Goal: Transaction & Acquisition: Purchase product/service

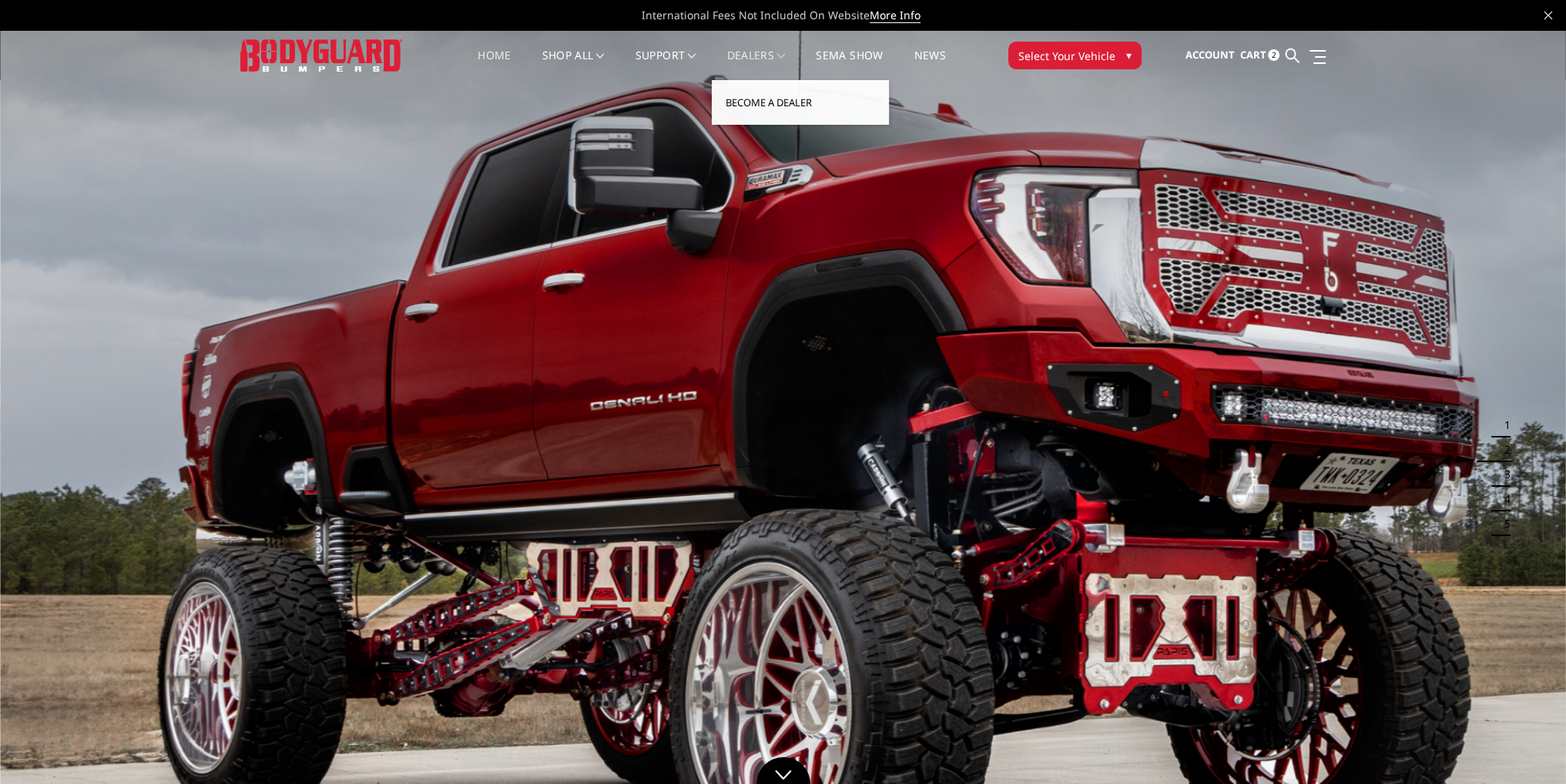
click at [762, 99] on link "Become a Dealer" at bounding box center [800, 102] width 165 height 29
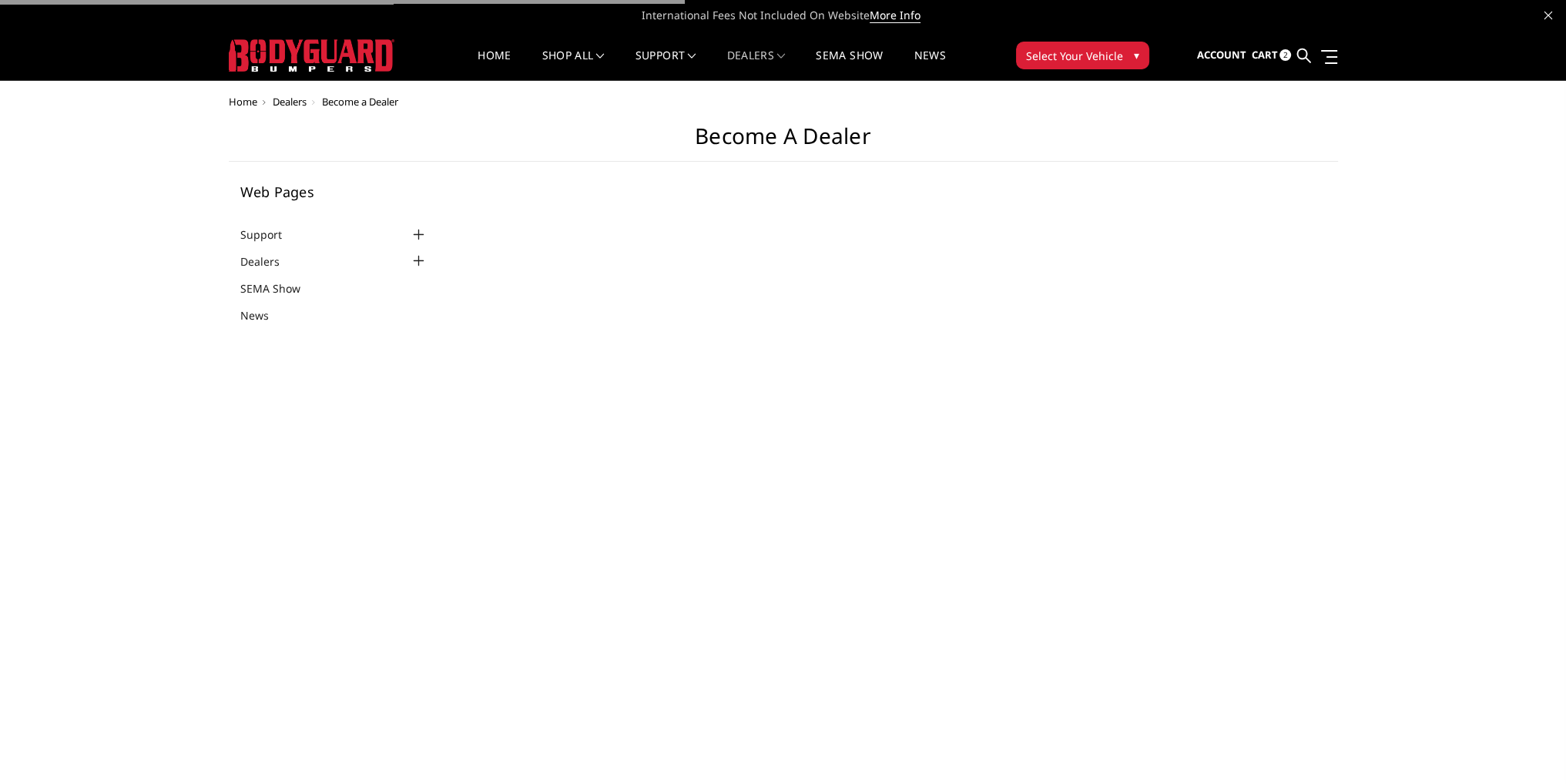
select select "US"
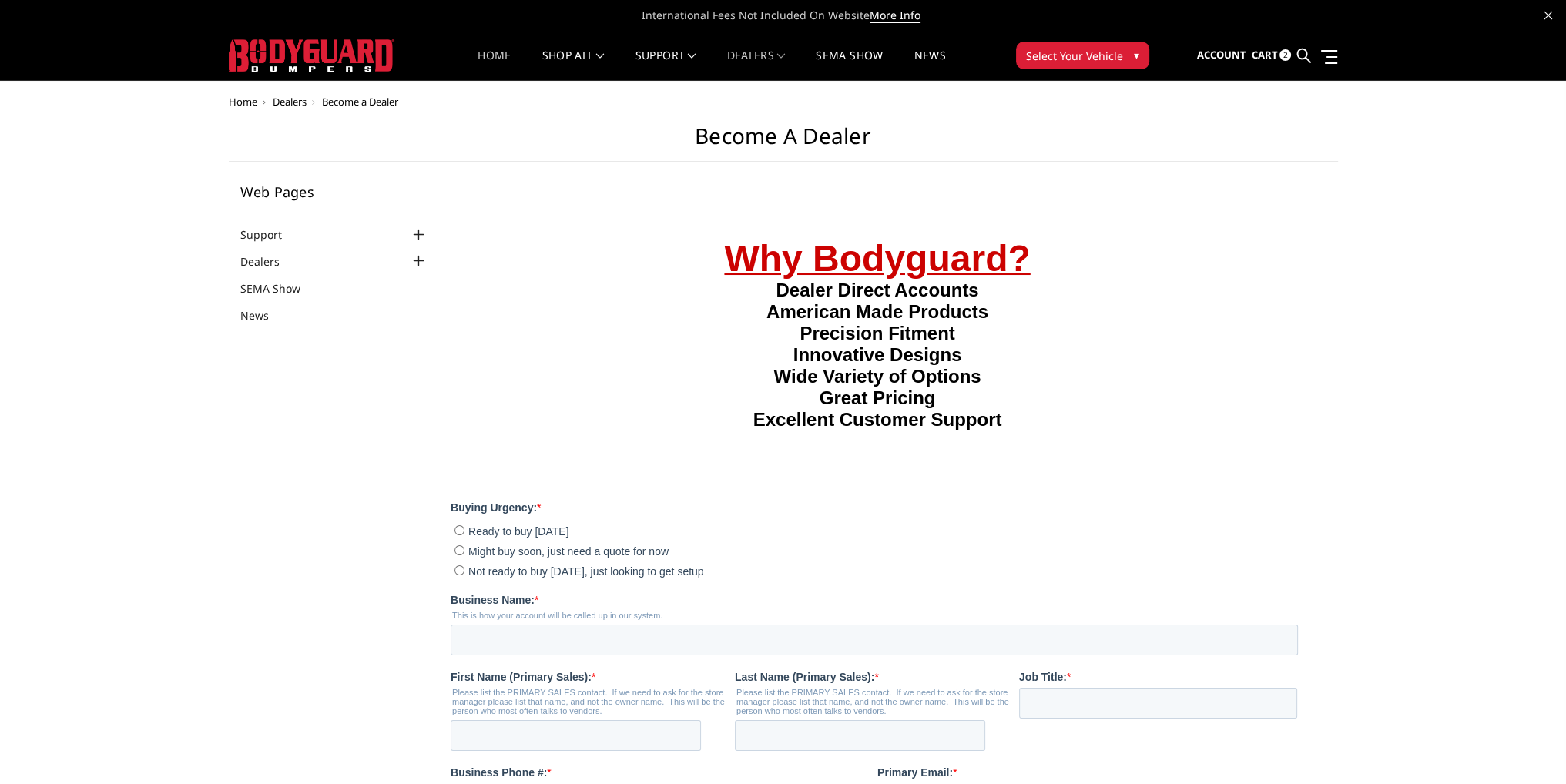
click at [481, 60] on link "Home" at bounding box center [494, 65] width 33 height 30
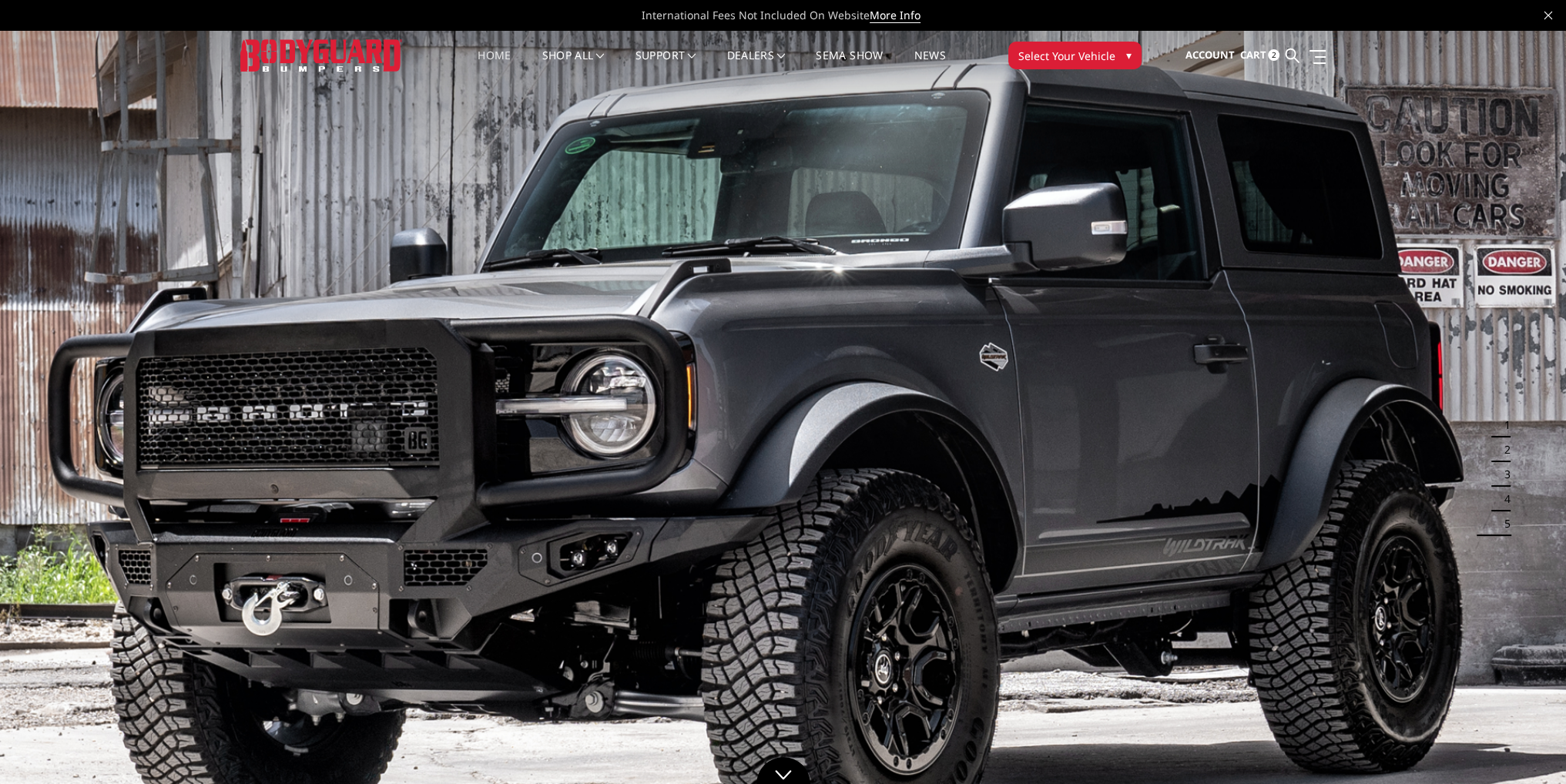
click at [1269, 48] on link "Cart 2" at bounding box center [1259, 55] width 40 height 42
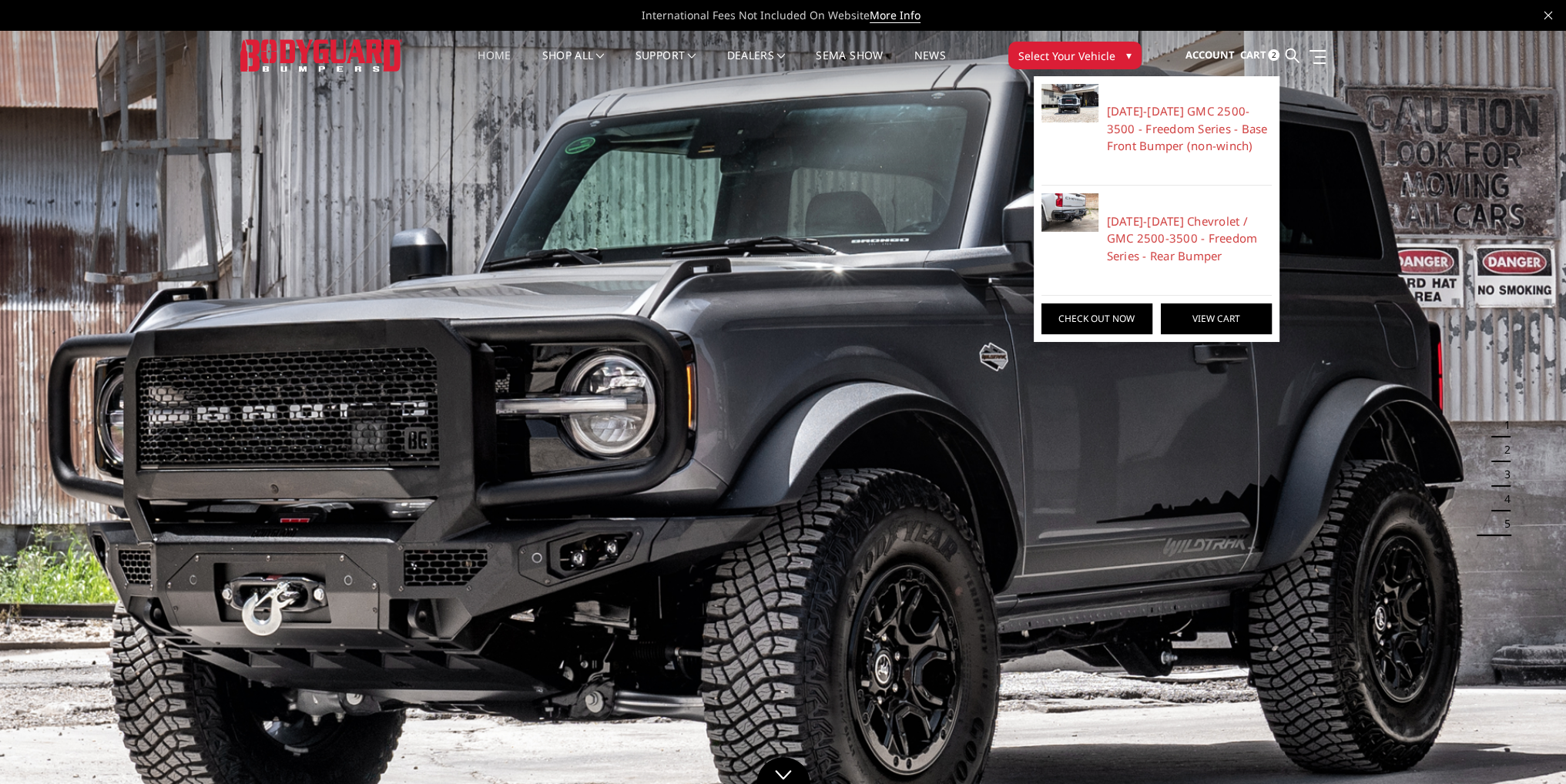
click at [1213, 312] on link "View Cart" at bounding box center [1216, 319] width 111 height 31
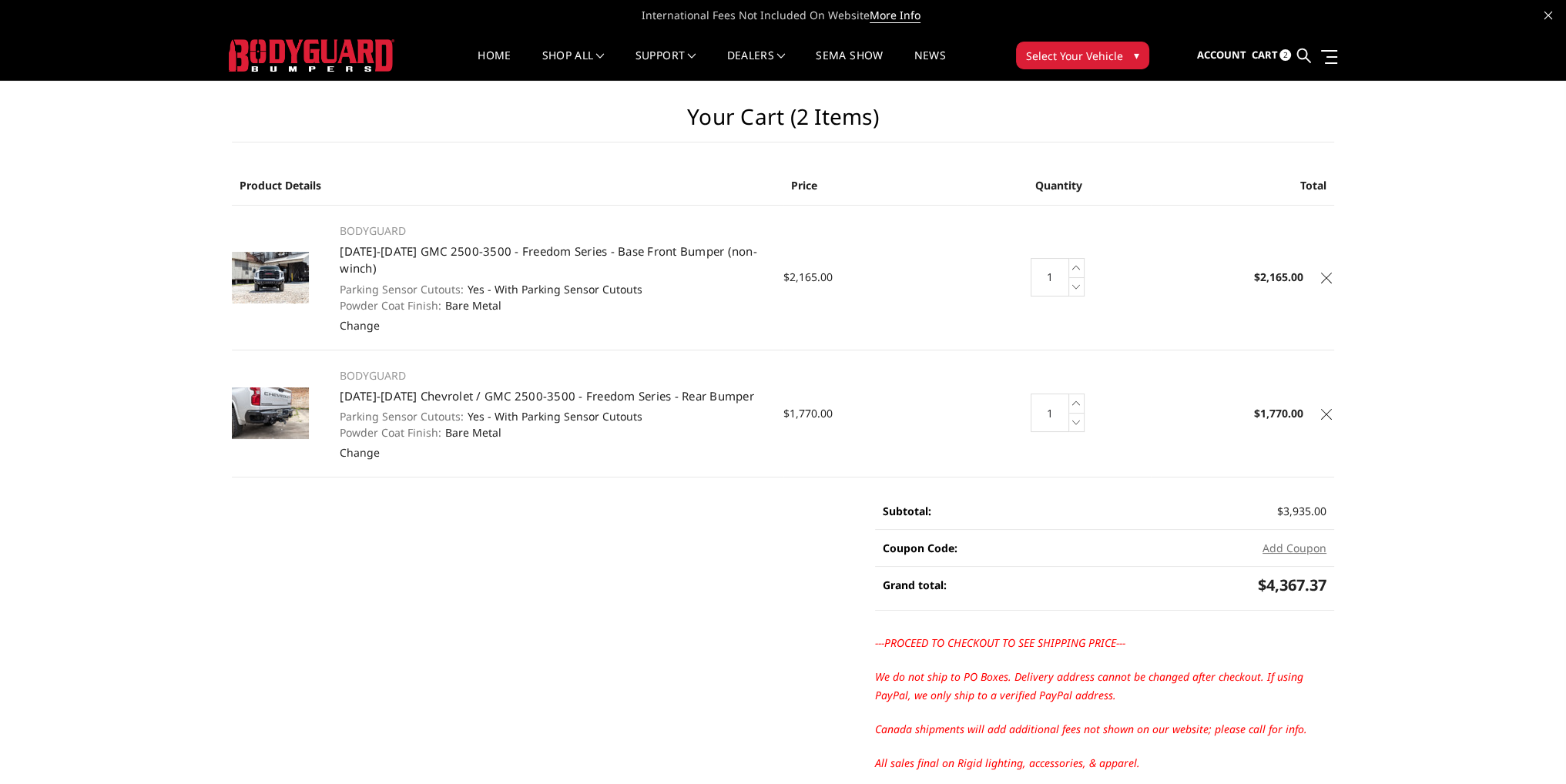
click at [1322, 287] on td "Total $2,165.00" at bounding box center [1242, 277] width 184 height 145
click at [1322, 276] on icon at bounding box center [1326, 278] width 11 height 11
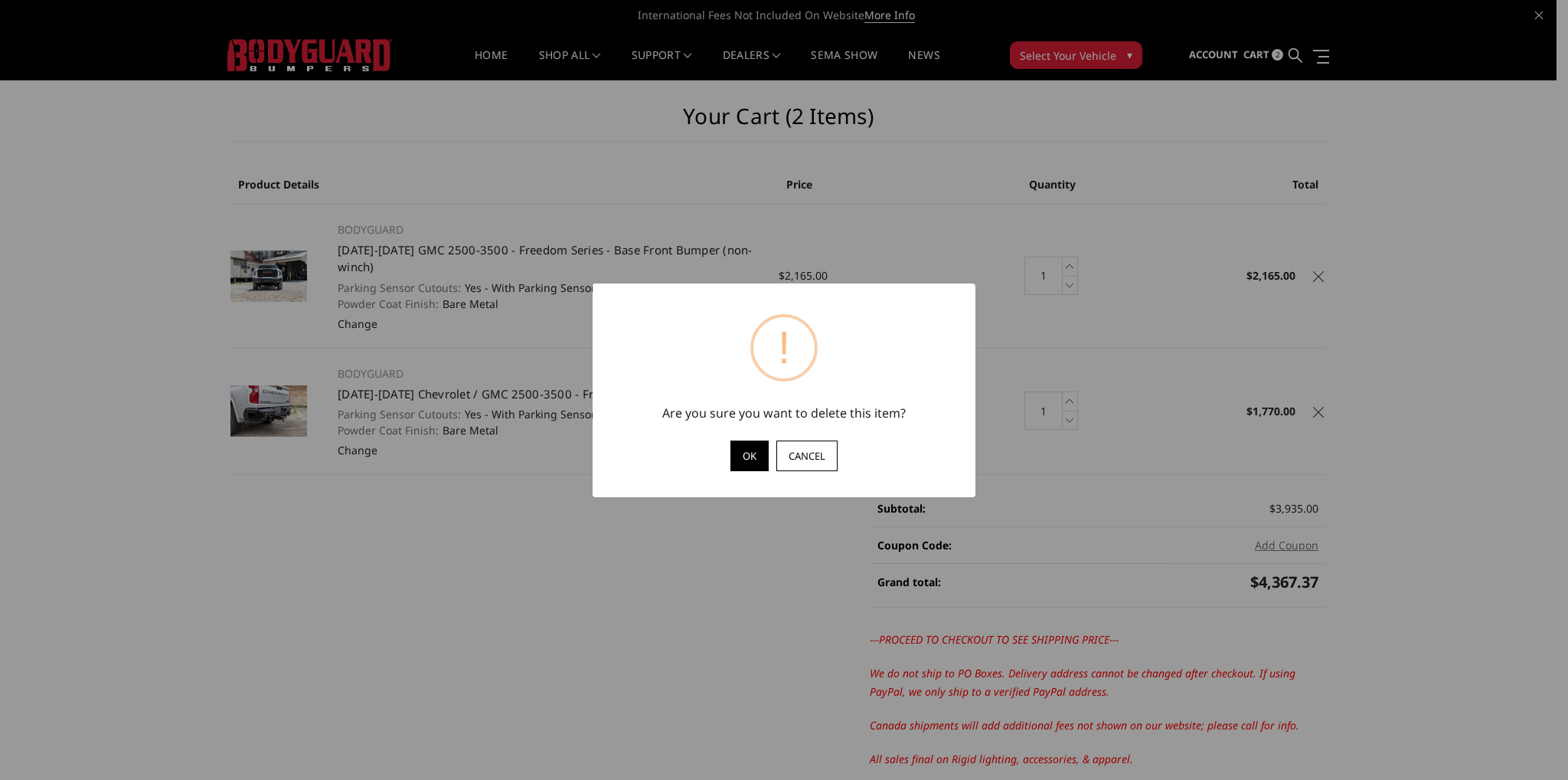
click at [746, 461] on button "OK" at bounding box center [749, 456] width 38 height 31
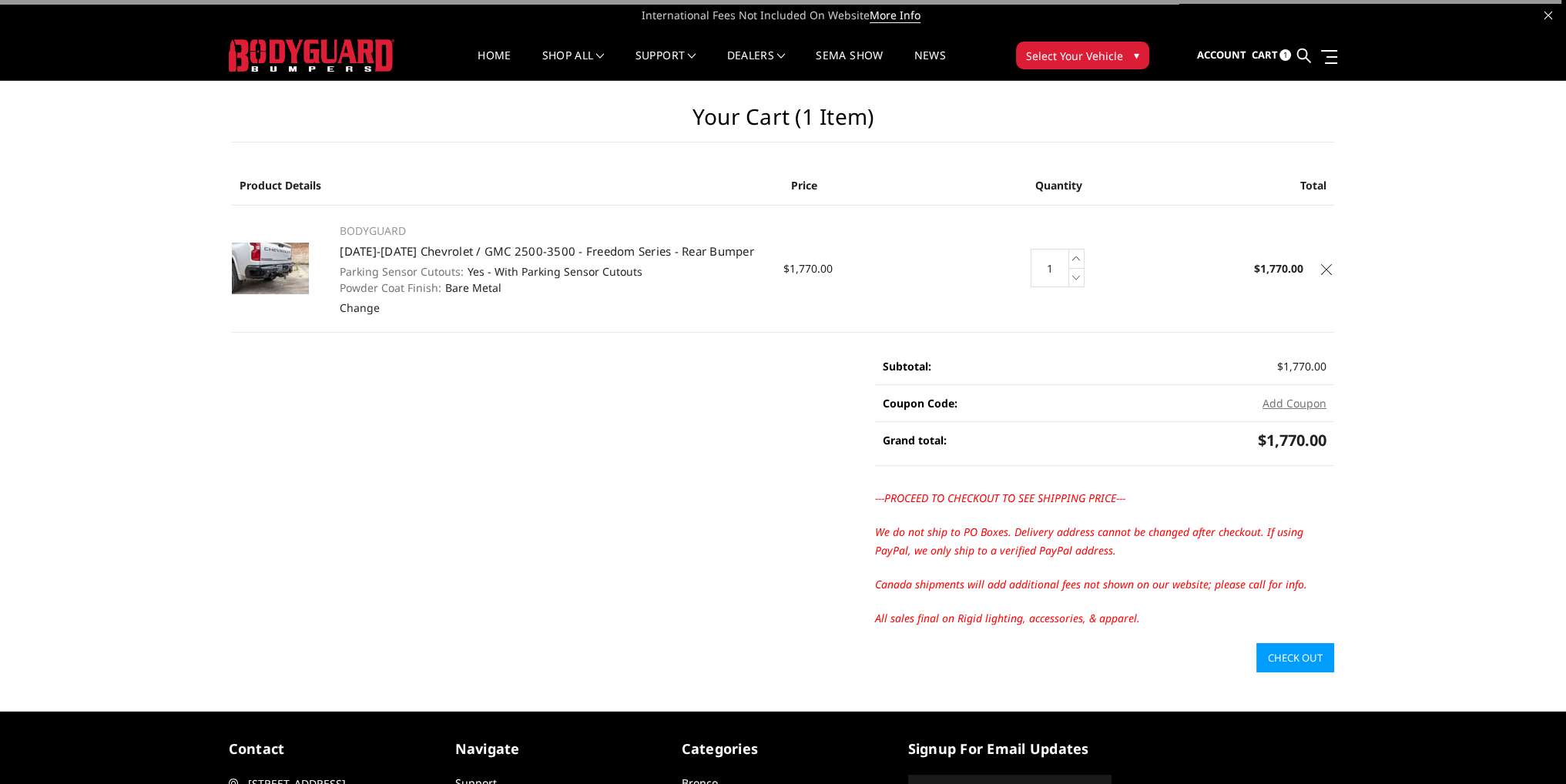
click at [1325, 271] on icon at bounding box center [1326, 269] width 11 height 11
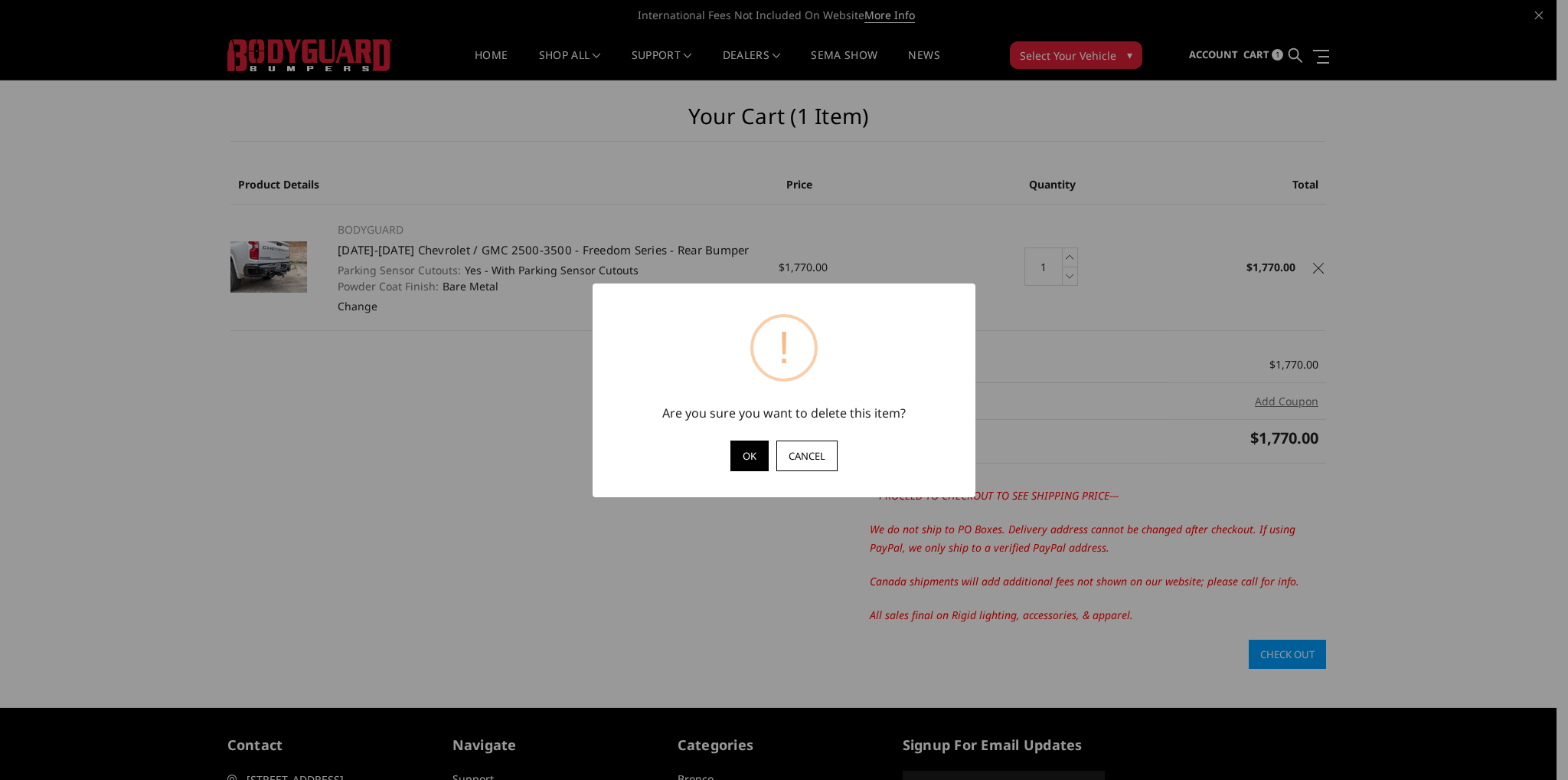
click at [745, 453] on button "OK" at bounding box center [749, 456] width 38 height 31
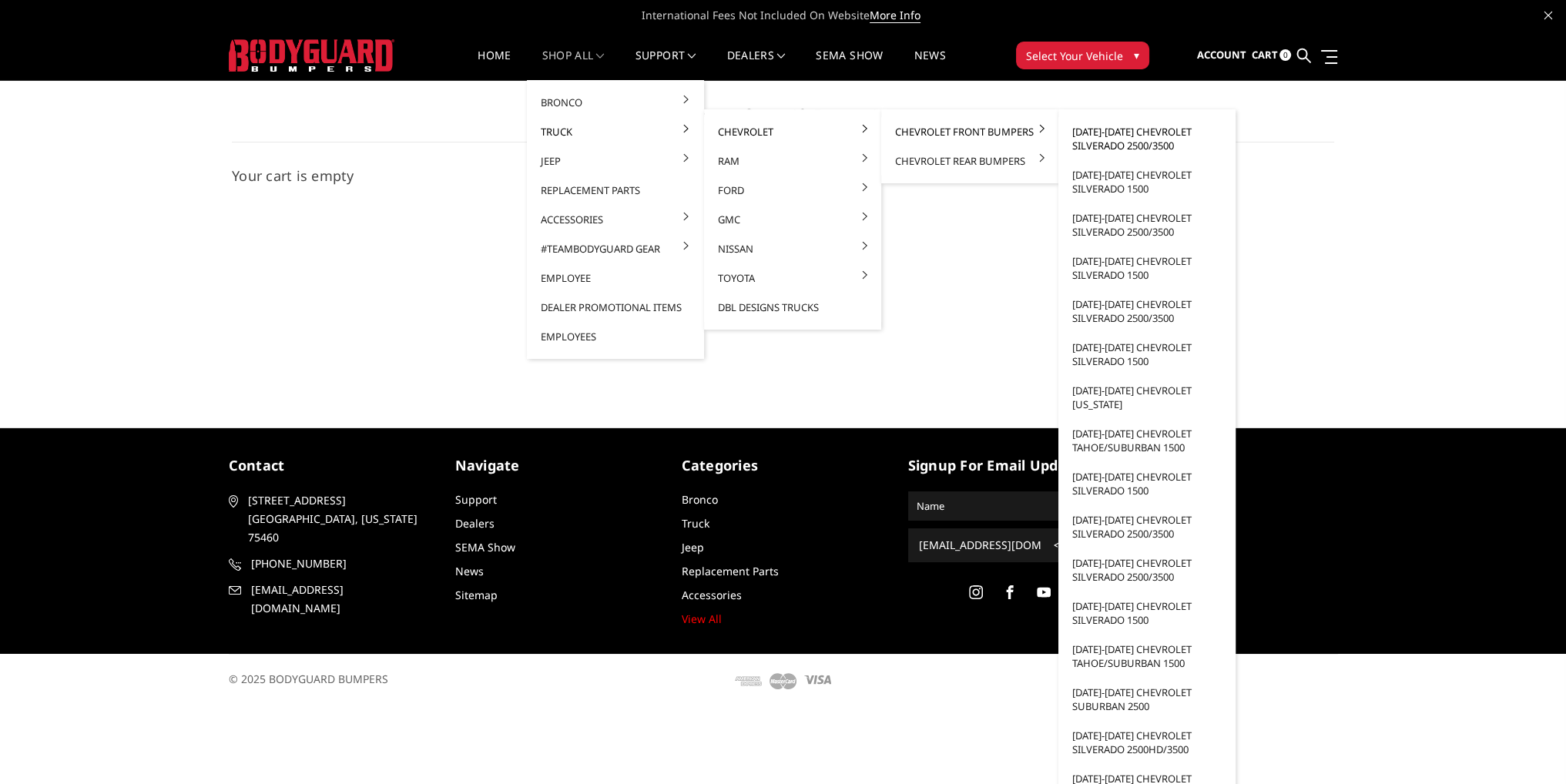
click at [1110, 134] on link "[DATE]-[DATE] Chevrolet Silverado 2500/3500" at bounding box center [1146, 138] width 165 height 43
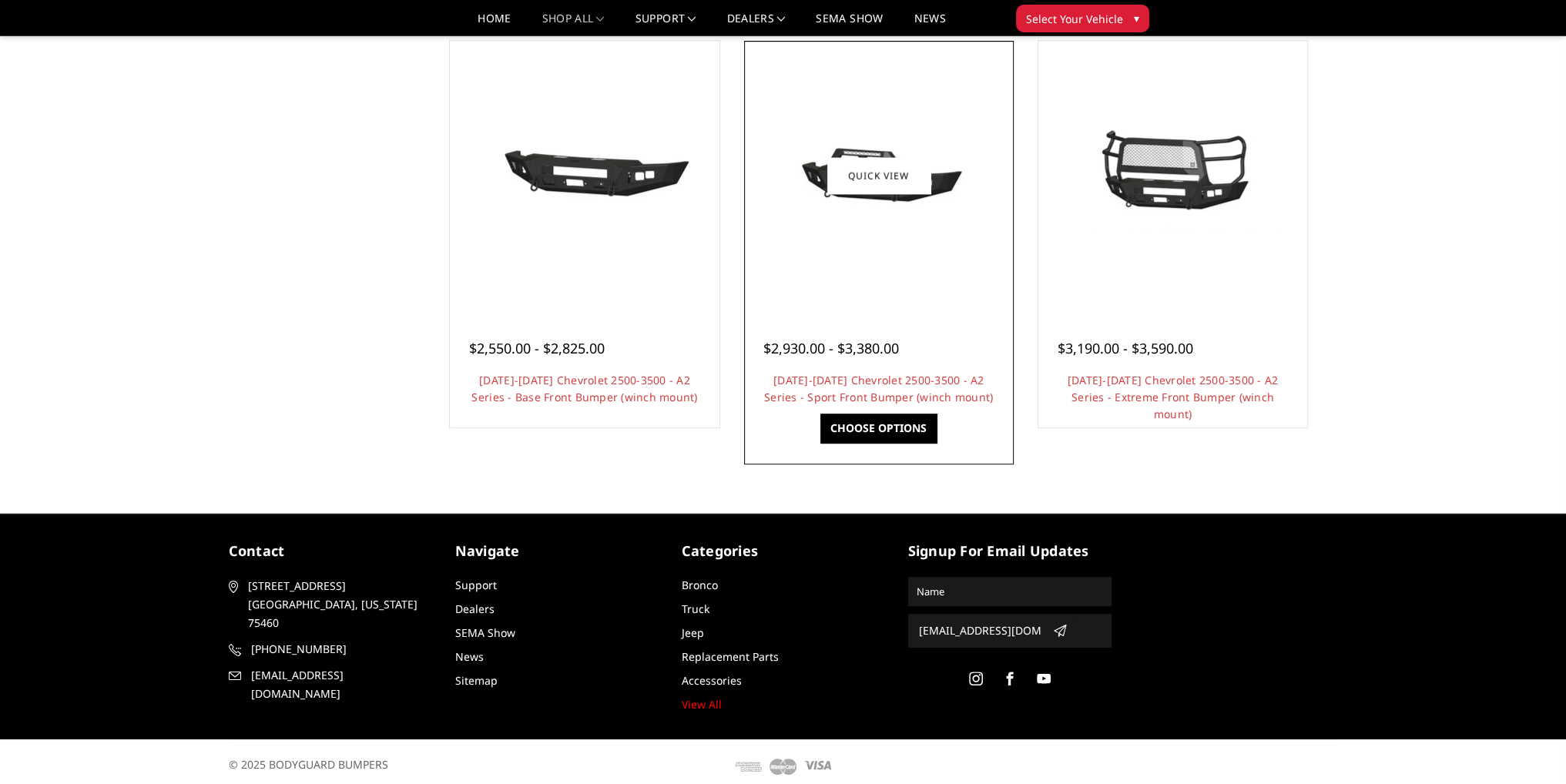
scroll to position [979, 0]
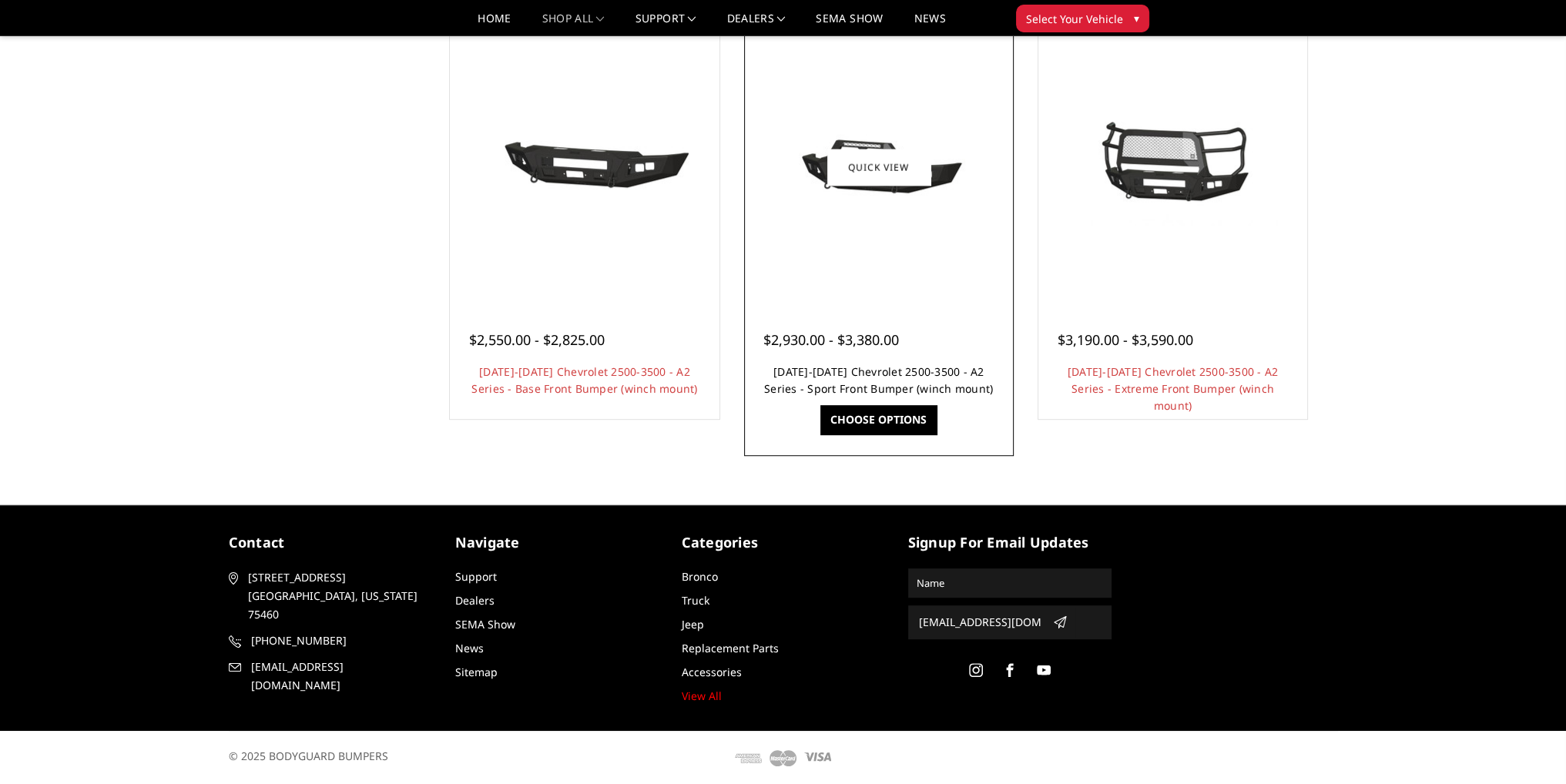
click at [888, 375] on link "[DATE]-[DATE] Chevrolet 2500-3500 - A2 Series - Sport Front Bumper (winch mount)" at bounding box center [878, 380] width 229 height 32
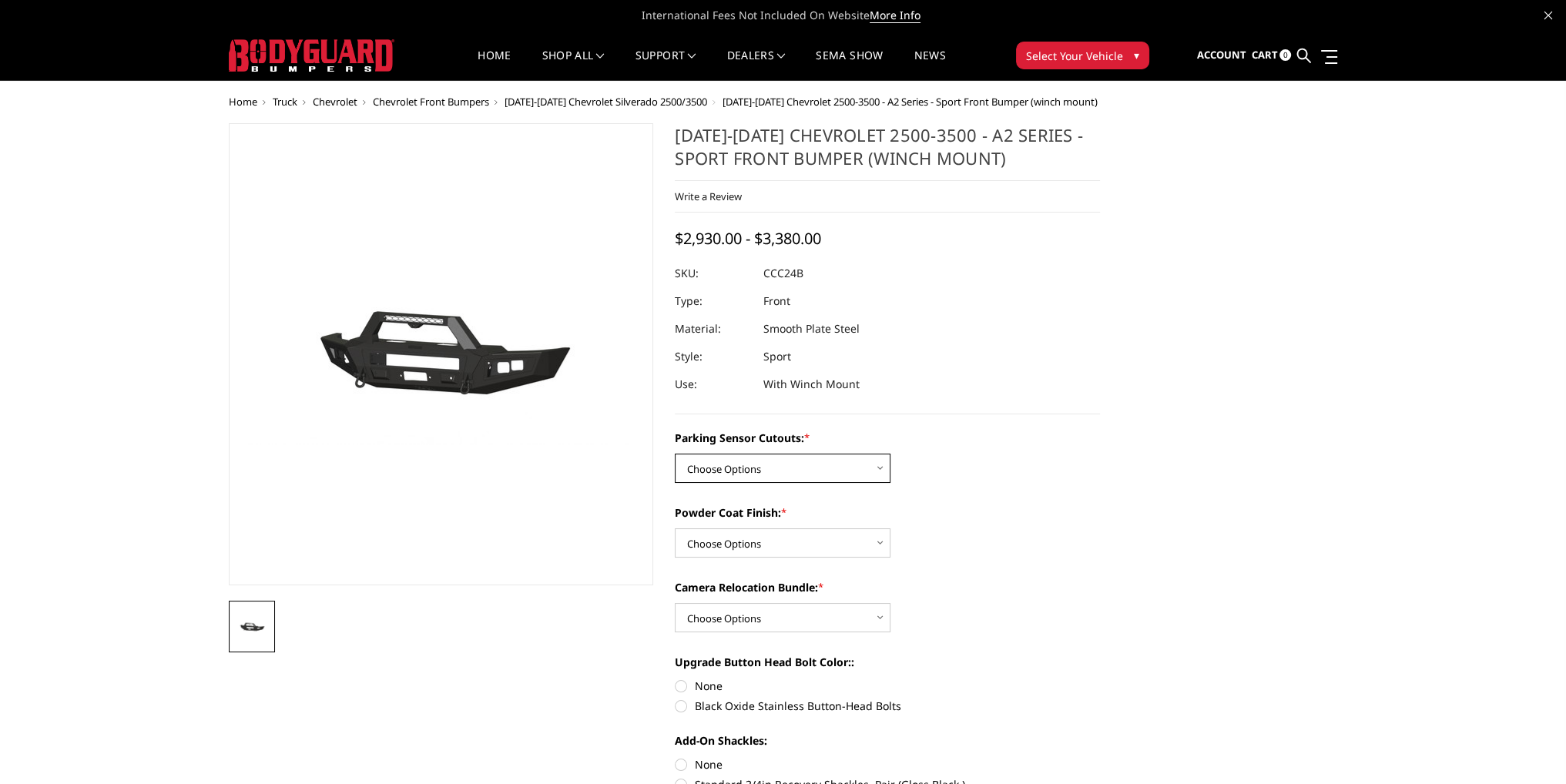
drag, startPoint x: 796, startPoint y: 458, endPoint x: 779, endPoint y: 478, distance: 26.2
click at [796, 458] on select "Choose Options No - Without Parking Sensor Cutouts Yes - With Parking Sensor Cu…" at bounding box center [782, 469] width 216 height 29
select select "2604"
click at [674, 454] on select "Choose Options No - Without Parking Sensor Cutouts Yes - With Parking Sensor Cu…" at bounding box center [782, 469] width 216 height 29
click at [739, 537] on select "Choose Options Bare Metal Textured Black Powder Coat" at bounding box center [782, 543] width 216 height 29
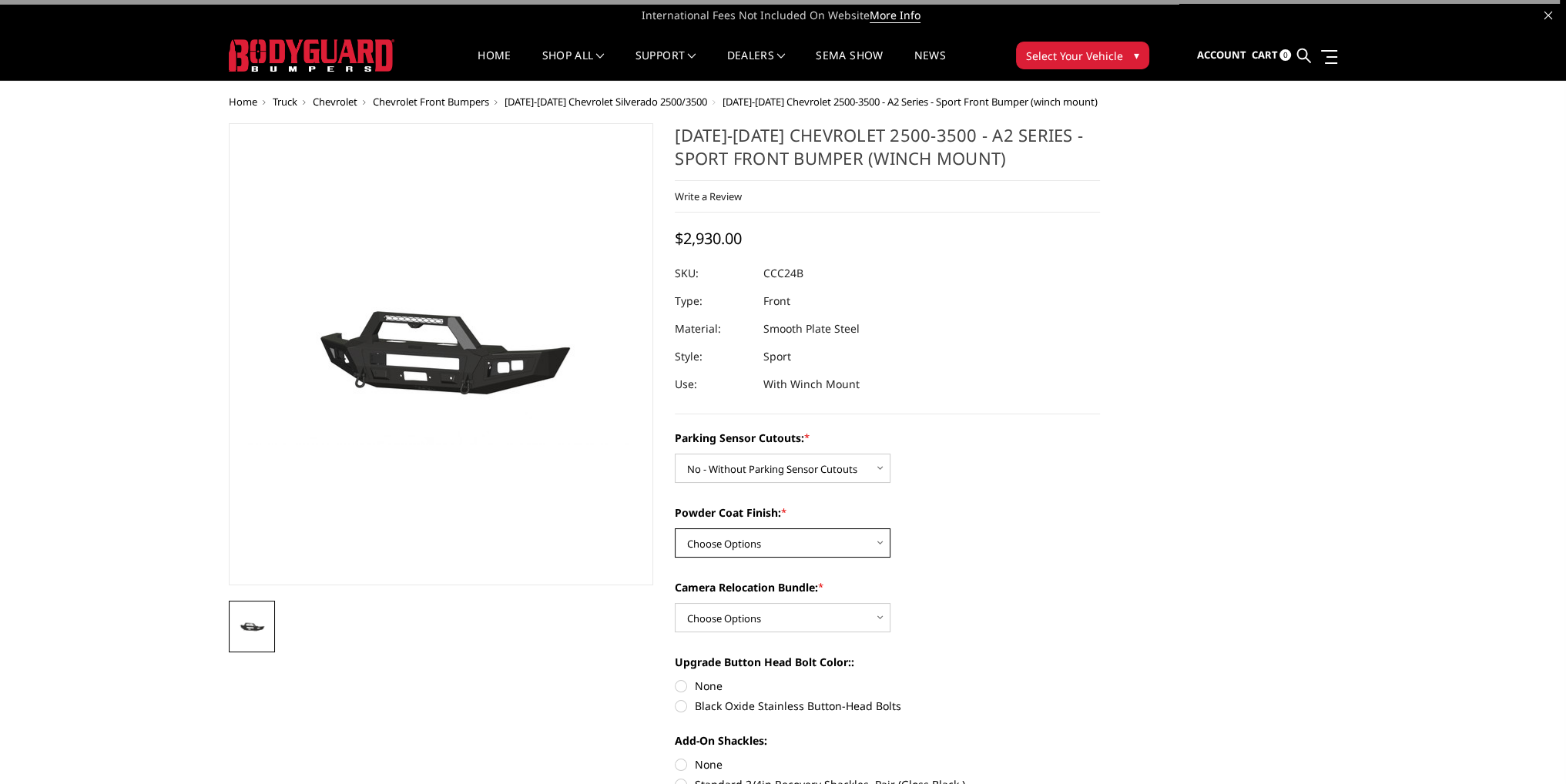
select select "2606"
click at [674, 528] on select "Choose Options Bare Metal Textured Black Powder Coat" at bounding box center [782, 543] width 216 height 29
drag, startPoint x: 723, startPoint y: 614, endPoint x: 719, endPoint y: 628, distance: 14.6
click at [723, 614] on select "Choose Options WITH Camera Relocation Bundle WITHOUT Camera Relocation Bundle" at bounding box center [782, 618] width 216 height 29
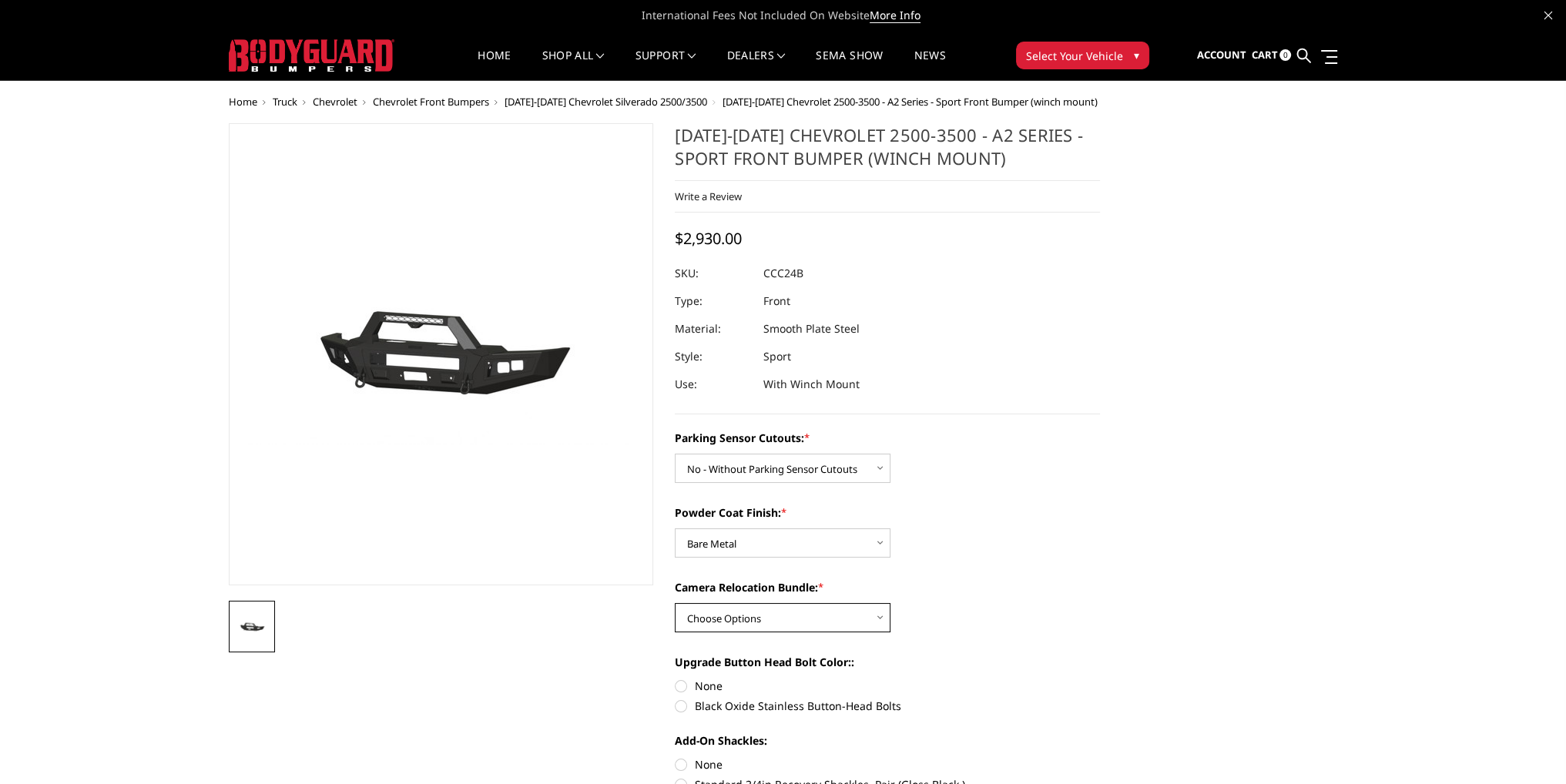
select select "2609"
click at [674, 603] on select "Choose Options WITH Camera Relocation Bundle WITHOUT Camera Relocation Bundle" at bounding box center [782, 618] width 216 height 29
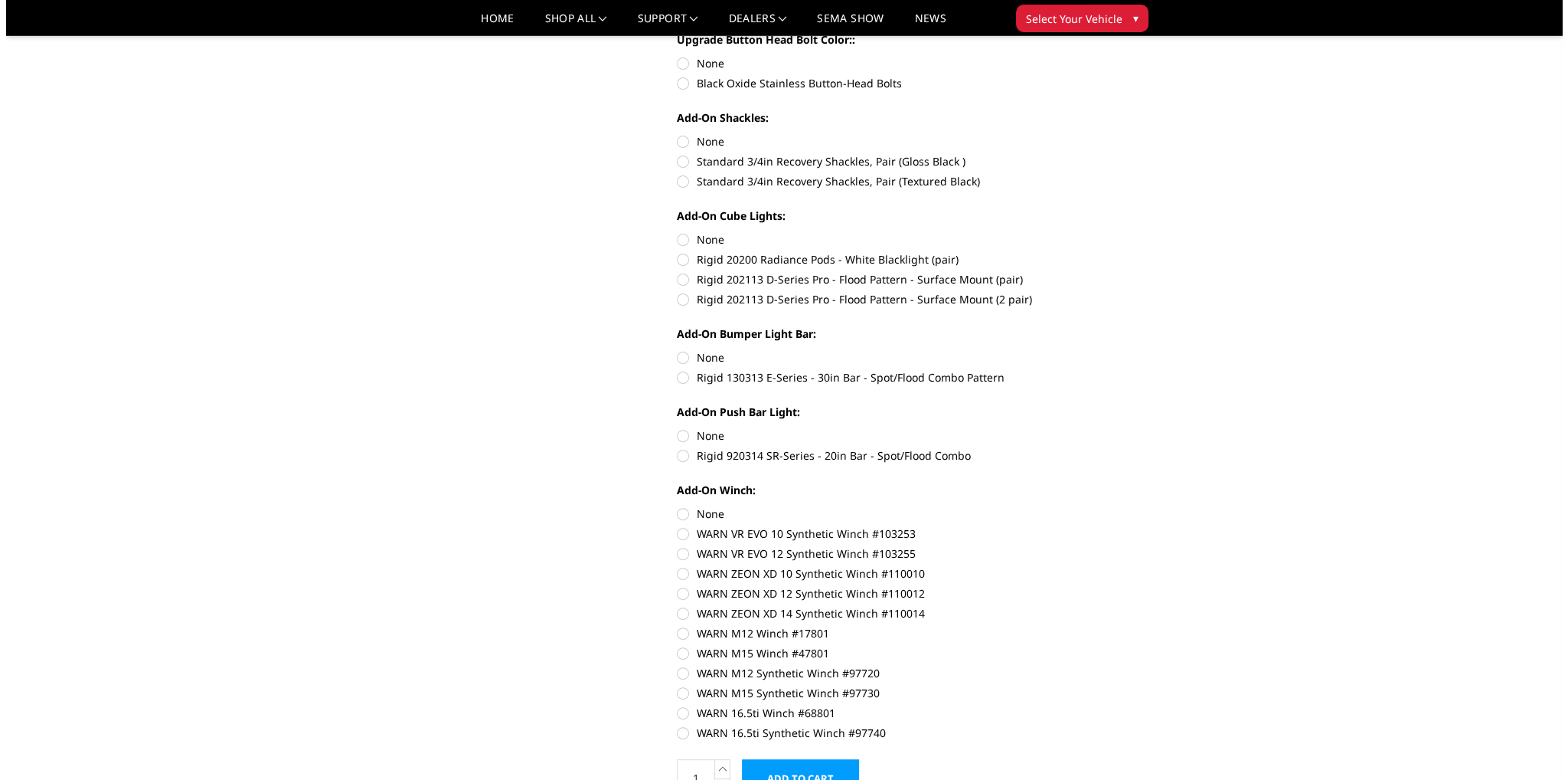
scroll to position [766, 0]
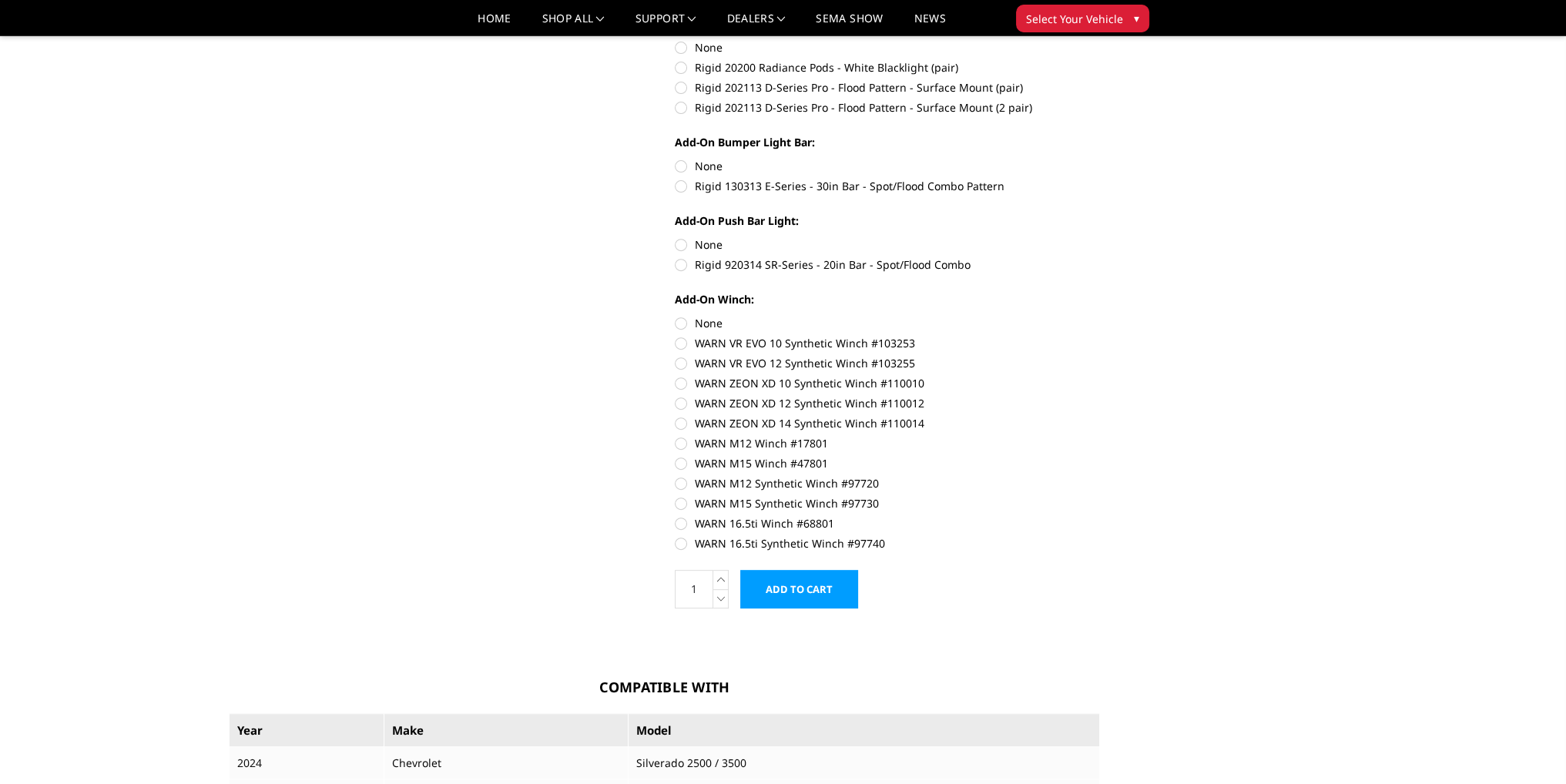
click at [787, 596] on input "Add to Cart" at bounding box center [799, 589] width 118 height 39
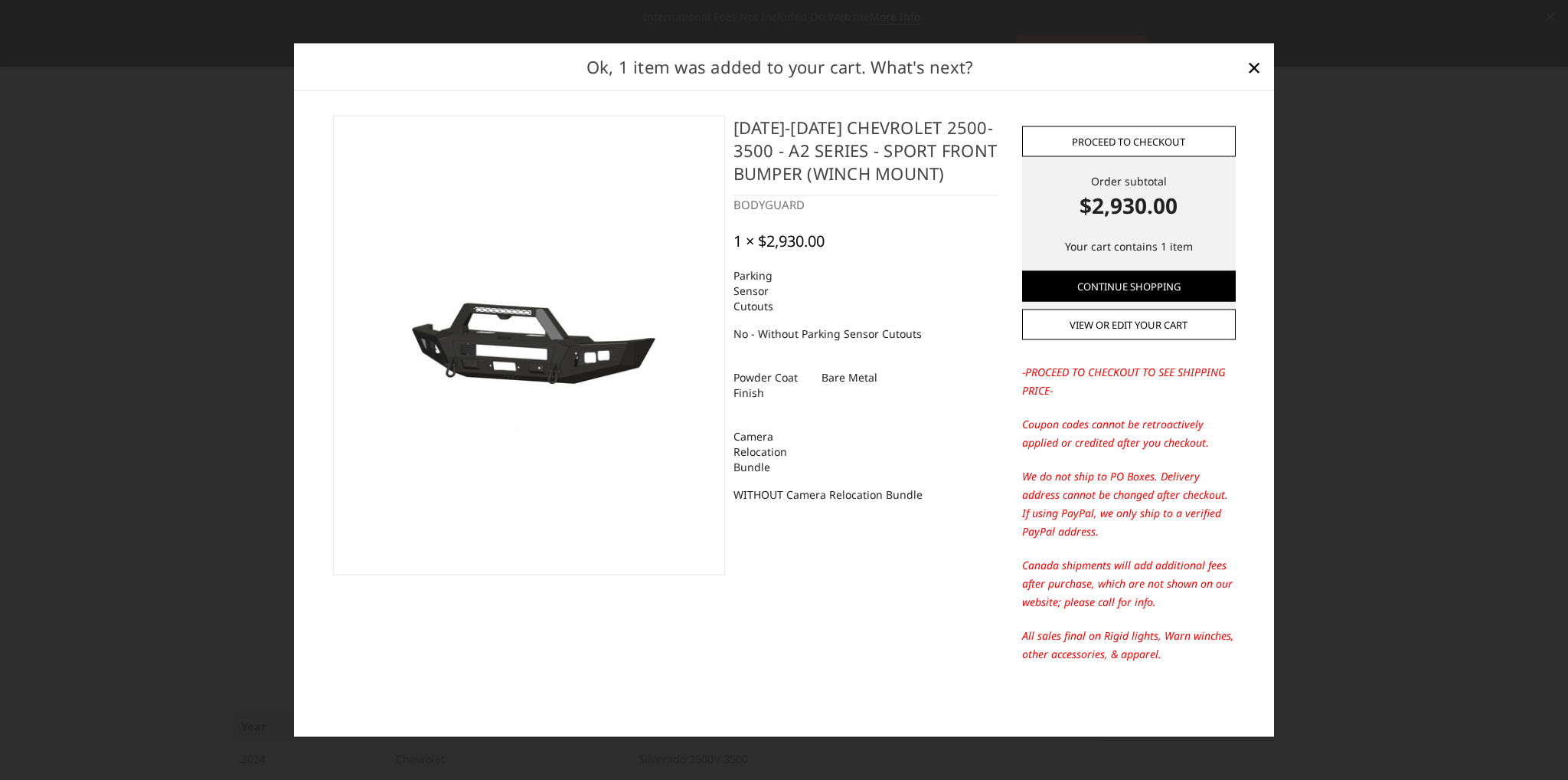
click at [1160, 135] on link "Proceed to checkout" at bounding box center [1129, 141] width 213 height 31
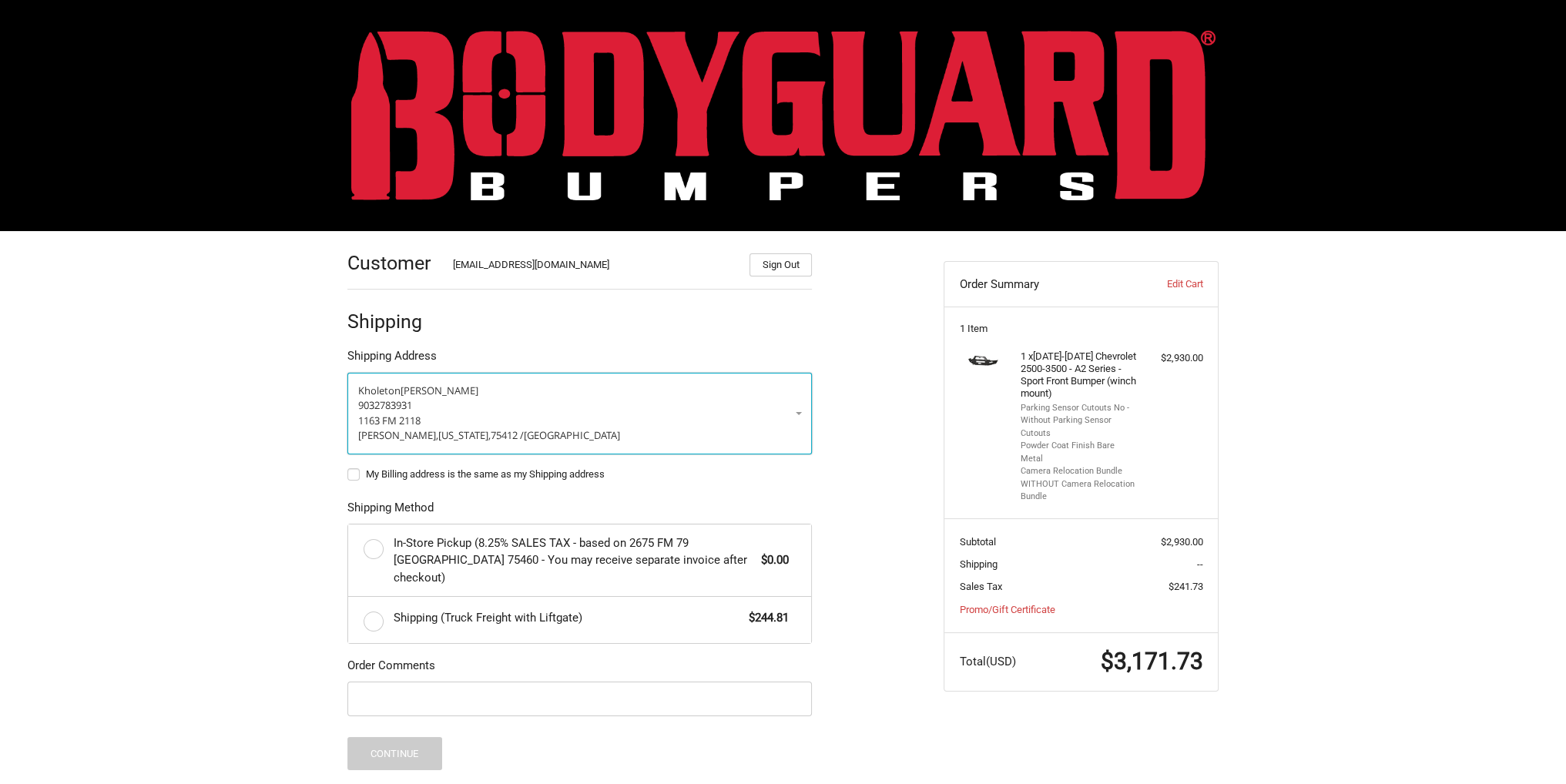
click at [482, 398] on p "9032783931" at bounding box center [579, 406] width 443 height 16
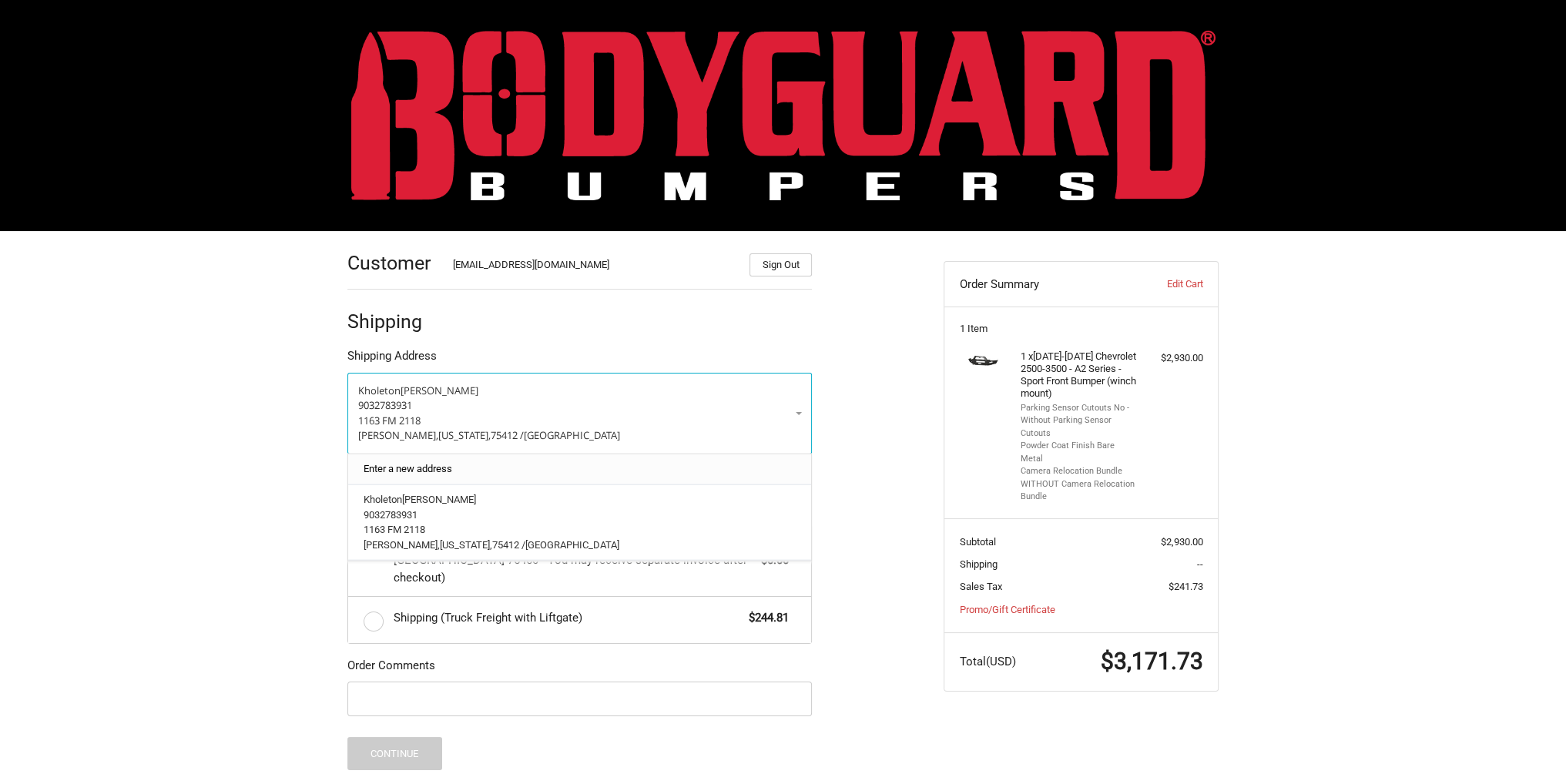
click at [443, 463] on link "Enter a new address" at bounding box center [579, 469] width 448 height 30
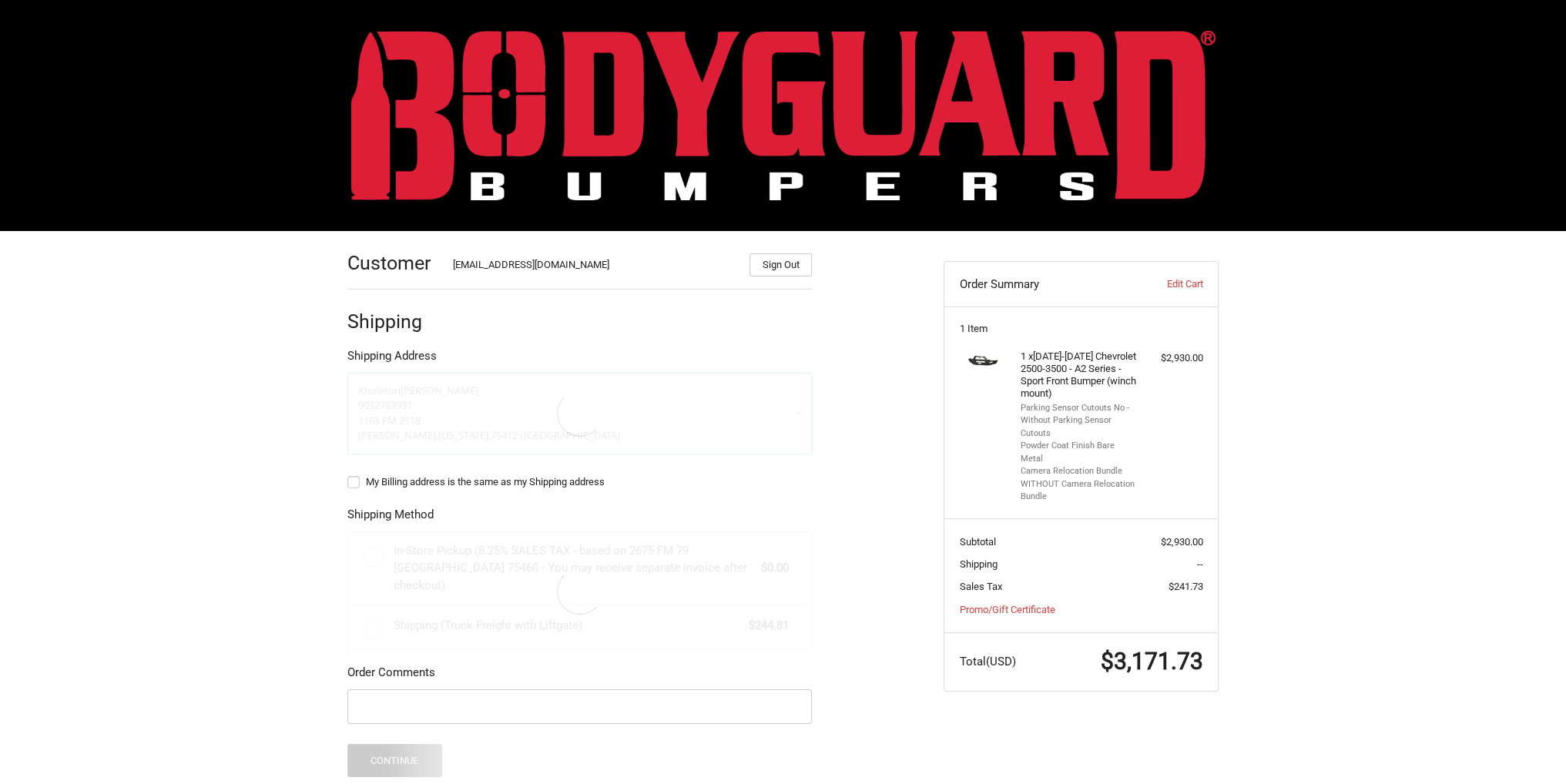
select select "US"
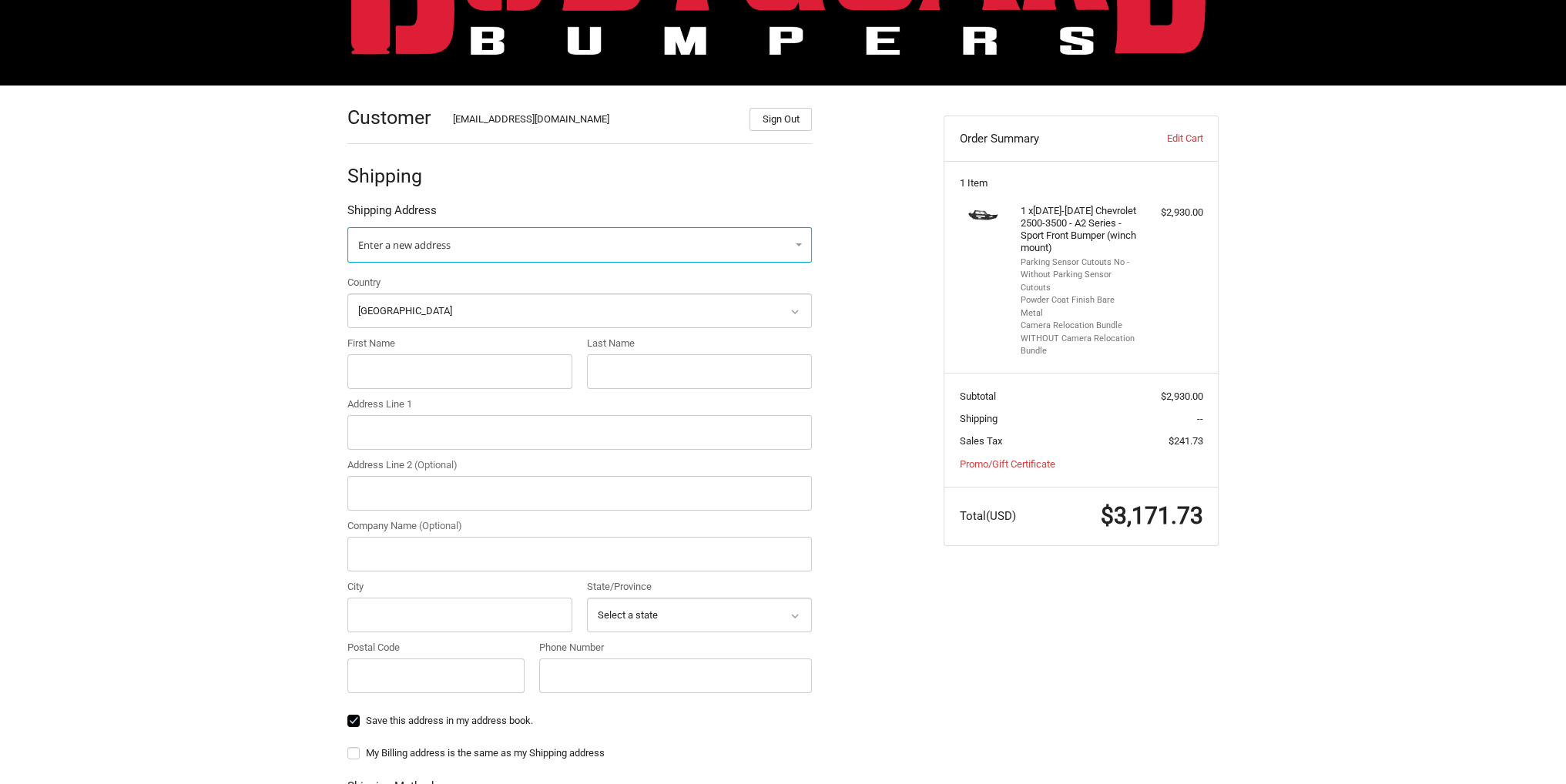
scroll to position [154, 0]
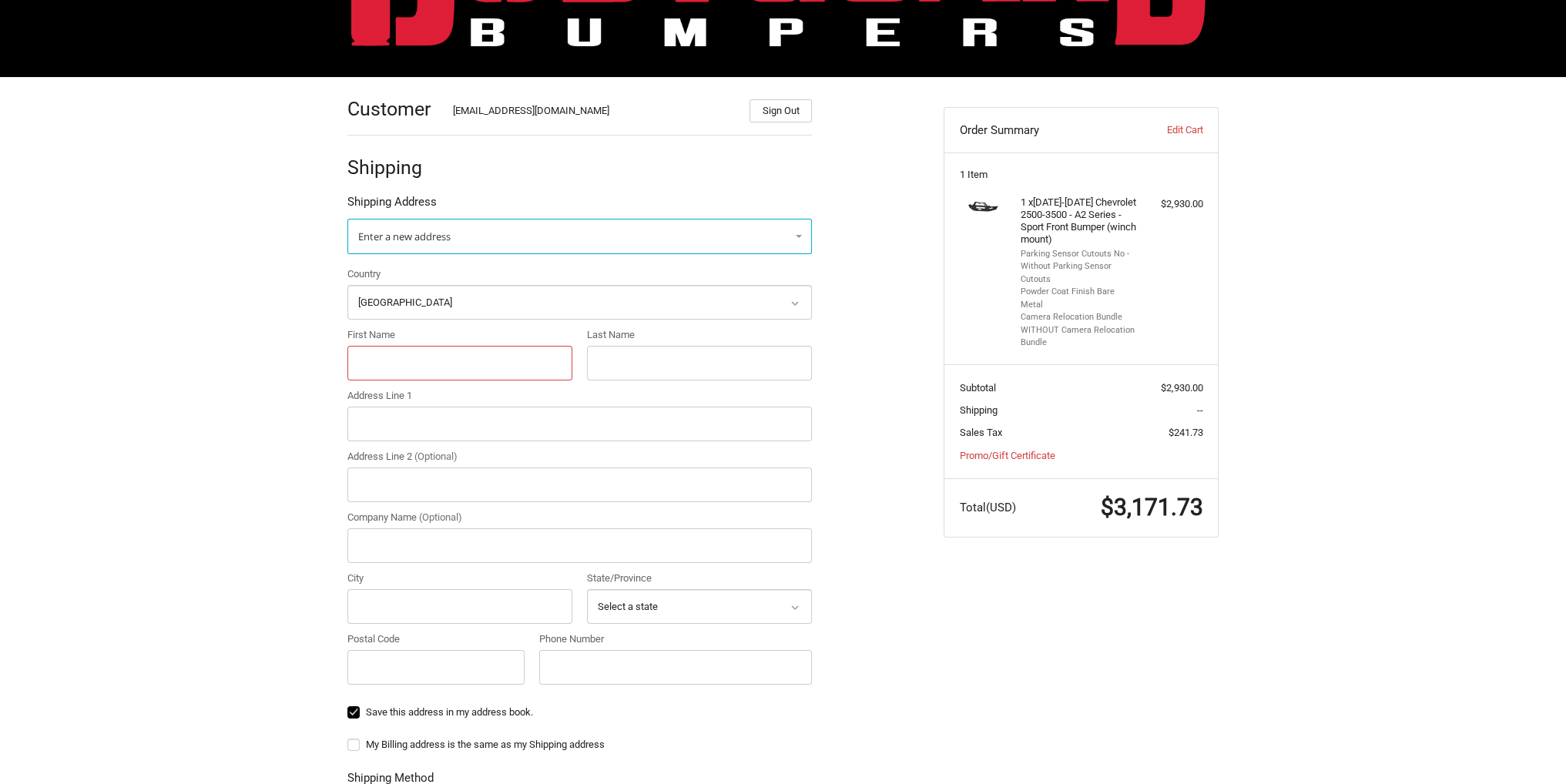
click at [407, 352] on input "First Name" at bounding box center [460, 363] width 225 height 34
type input "A"
type input "Matt"
type input "Henwood"
type input "917 Old Fern Hill Road"
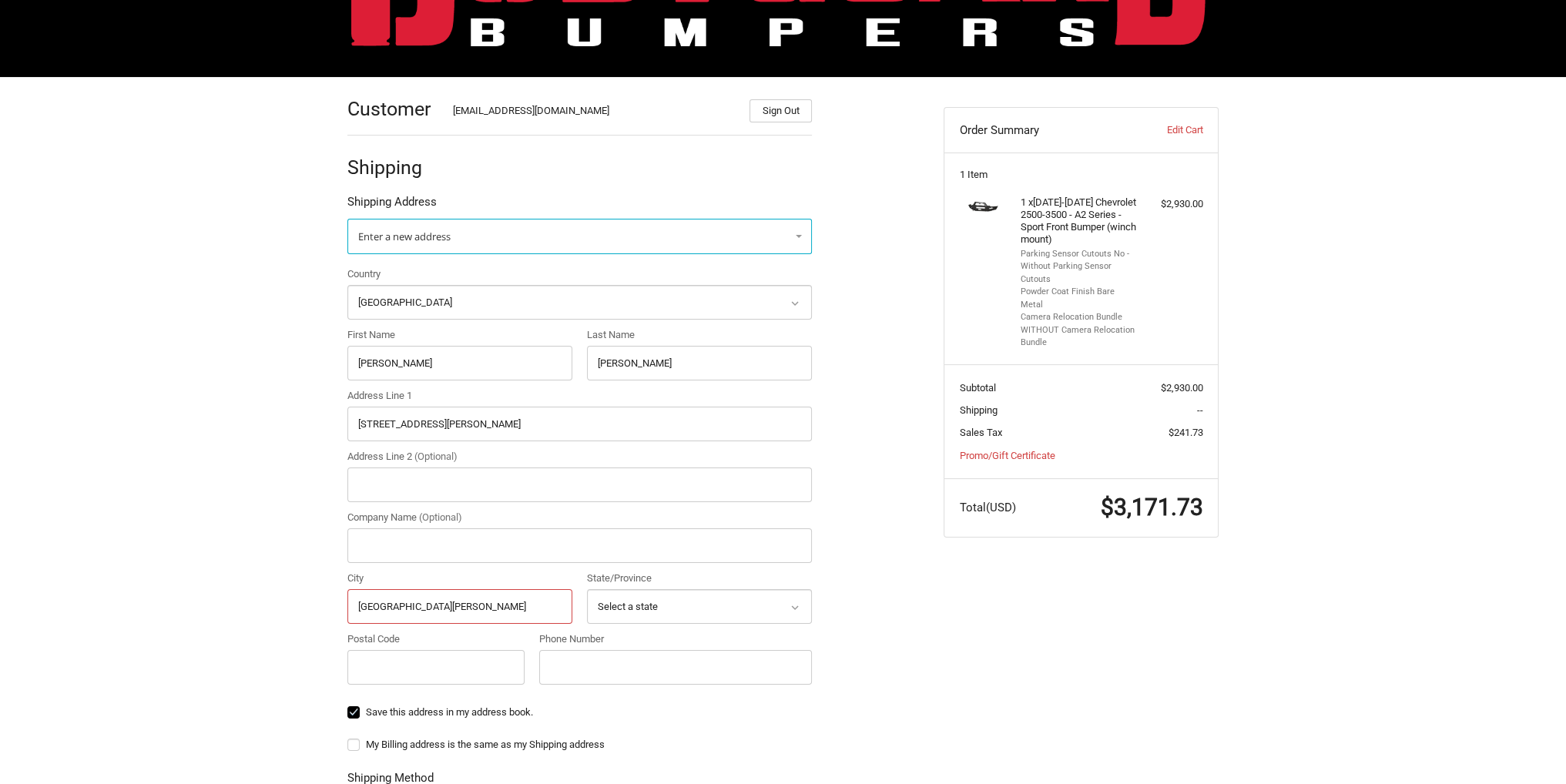
type input "West Chester"
select select "PA"
type input "19380"
type input "9037858939"
click at [903, 565] on div "Customer Kholeton@bodyguardbumpers.com Sign Out Shipping Shipping Address Enter…" at bounding box center [634, 598] width 597 height 1043
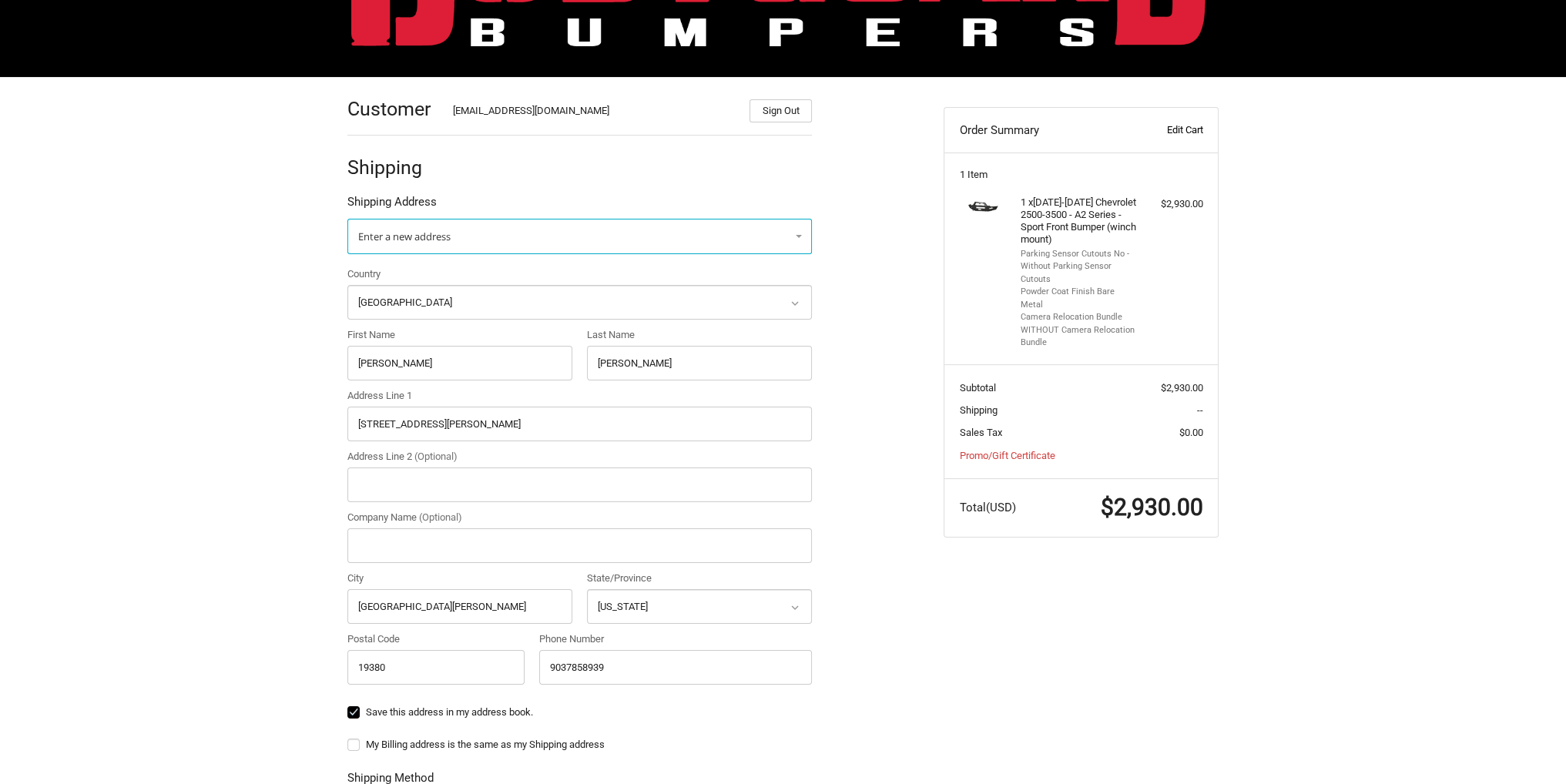
click at [1184, 134] on link "Edit Cart" at bounding box center [1164, 129] width 76 height 16
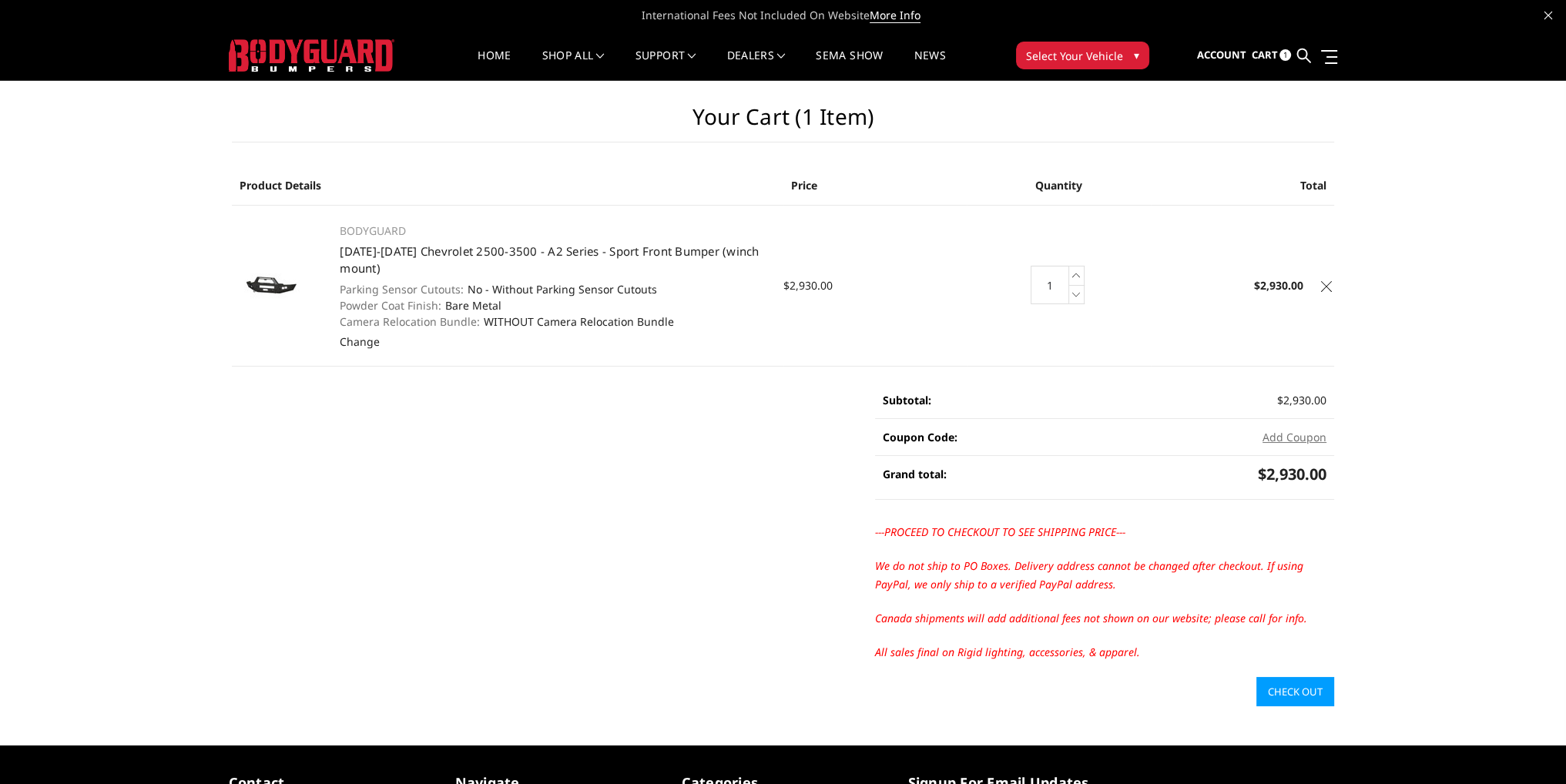
click at [1324, 287] on icon at bounding box center [1326, 286] width 11 height 11
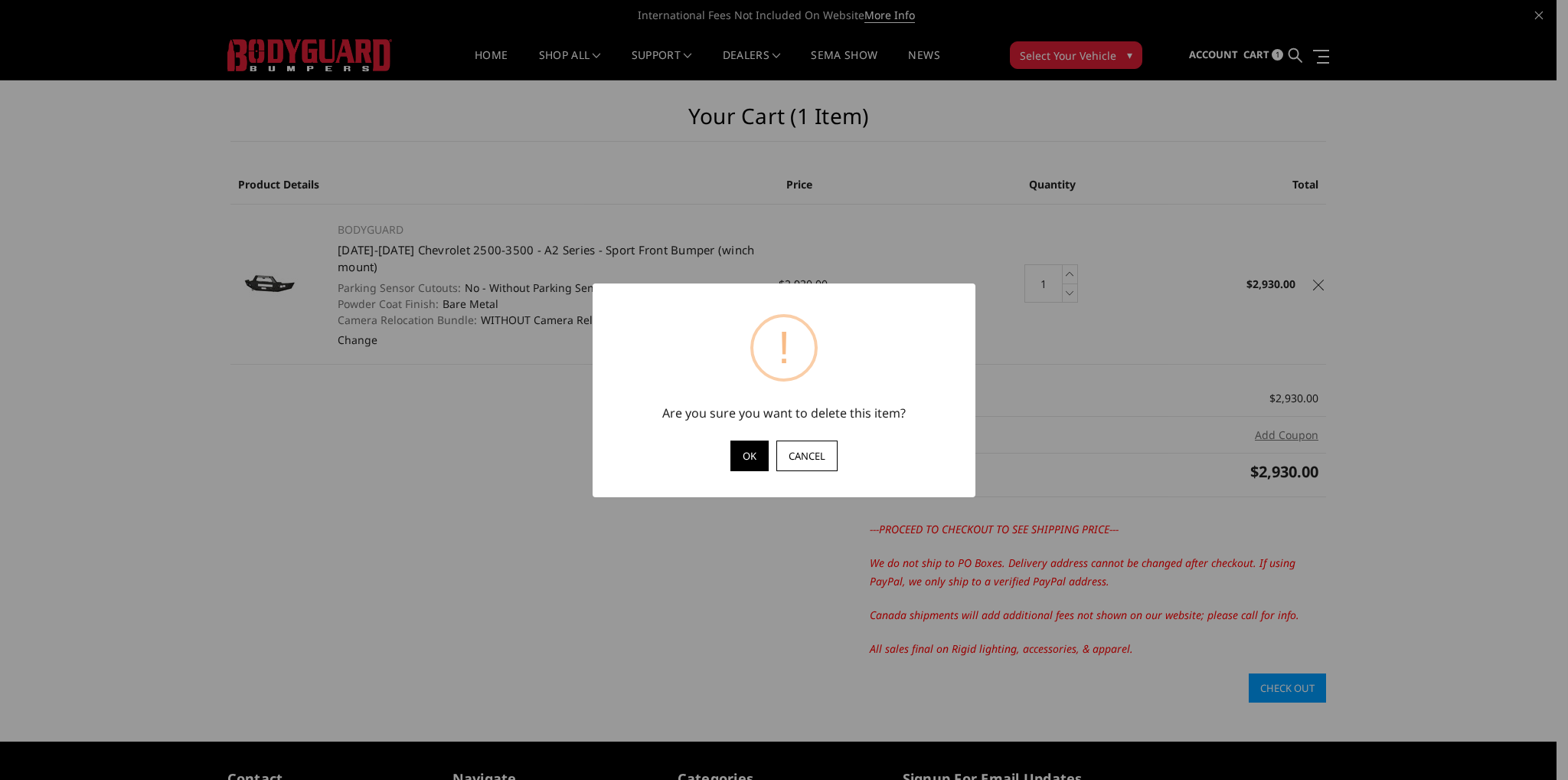
click at [736, 454] on button "OK" at bounding box center [749, 456] width 38 height 31
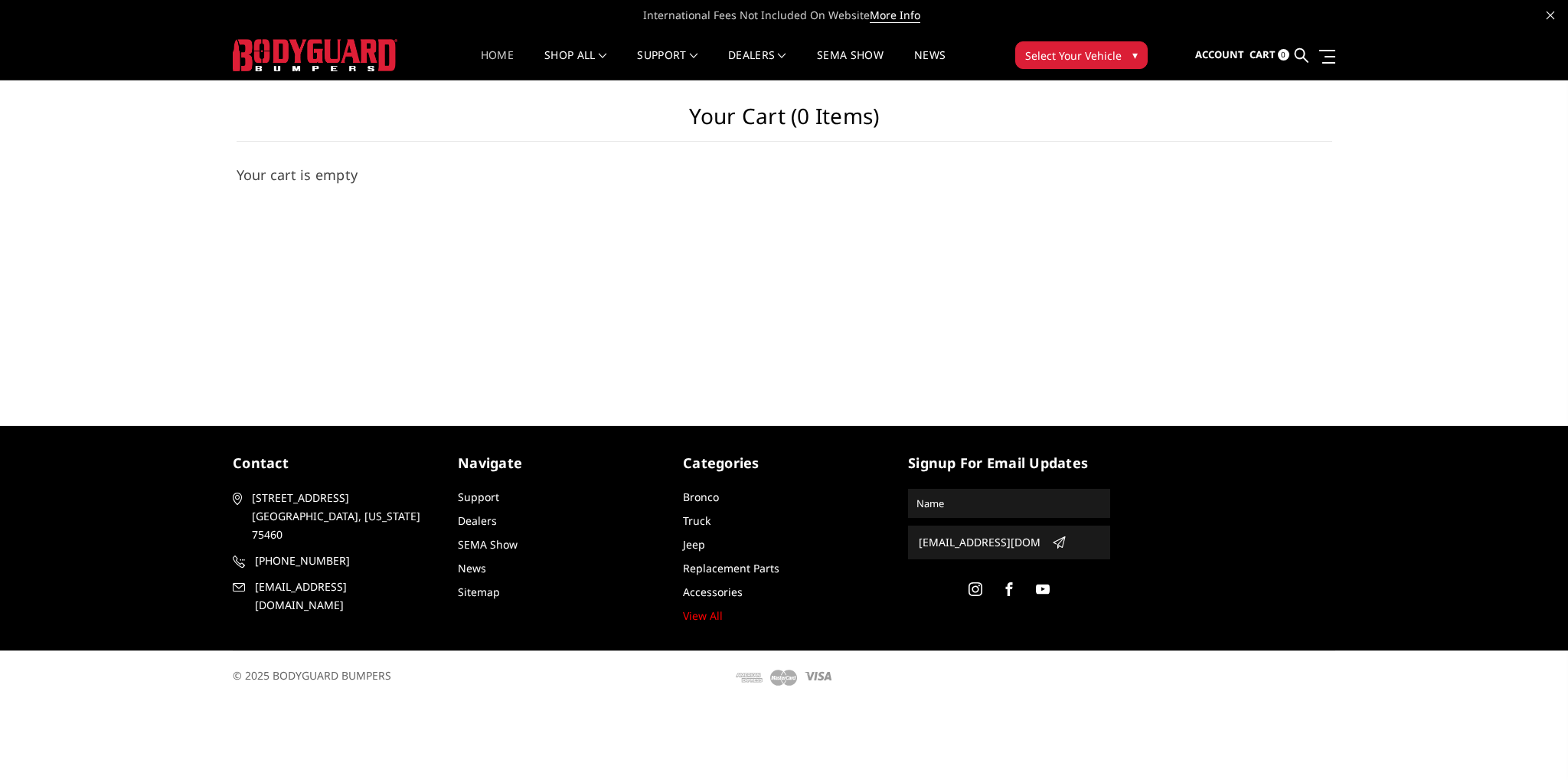
click at [501, 68] on link "Home" at bounding box center [497, 64] width 33 height 30
